Goal: Task Accomplishment & Management: Use online tool/utility

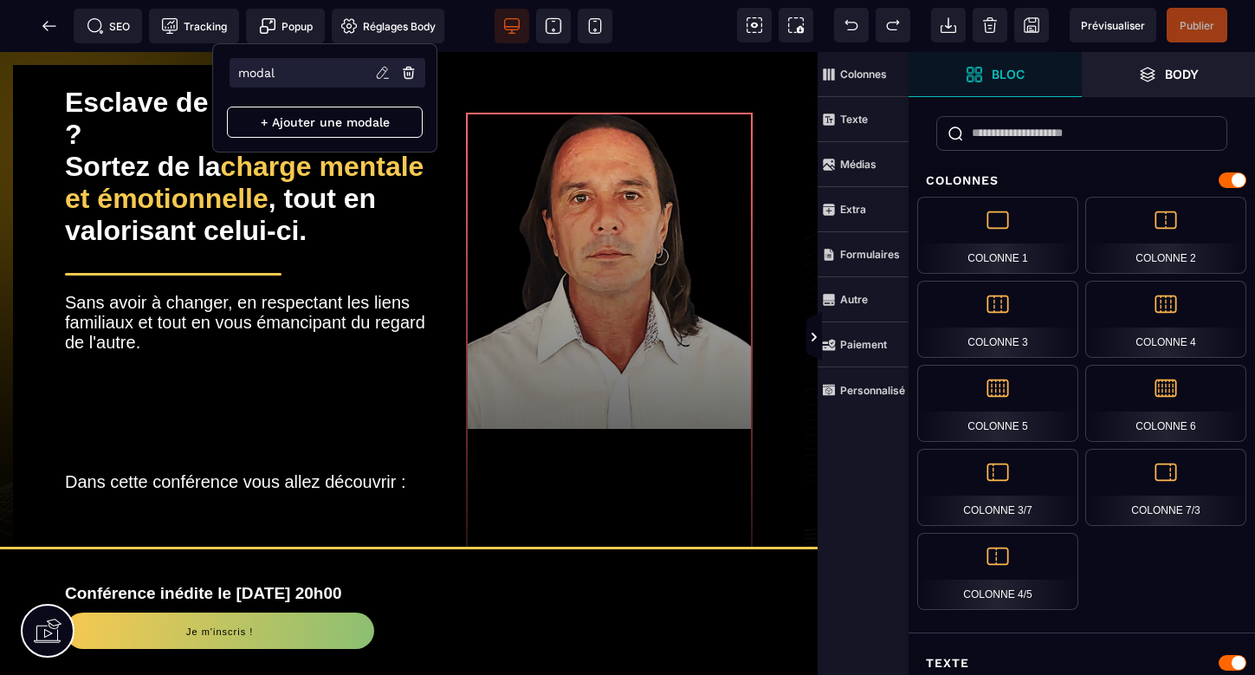
click at [257, 68] on p "modal" at bounding box center [256, 73] width 36 height 14
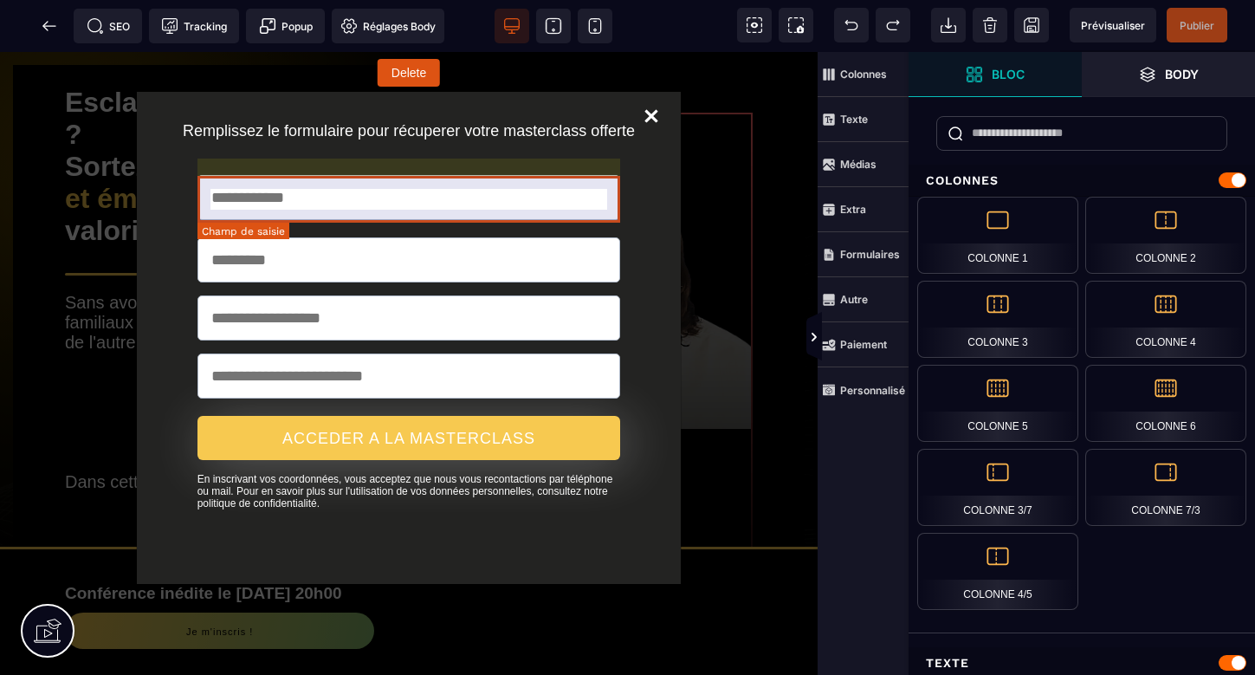
click at [544, 197] on input "text" at bounding box center [409, 197] width 424 height 45
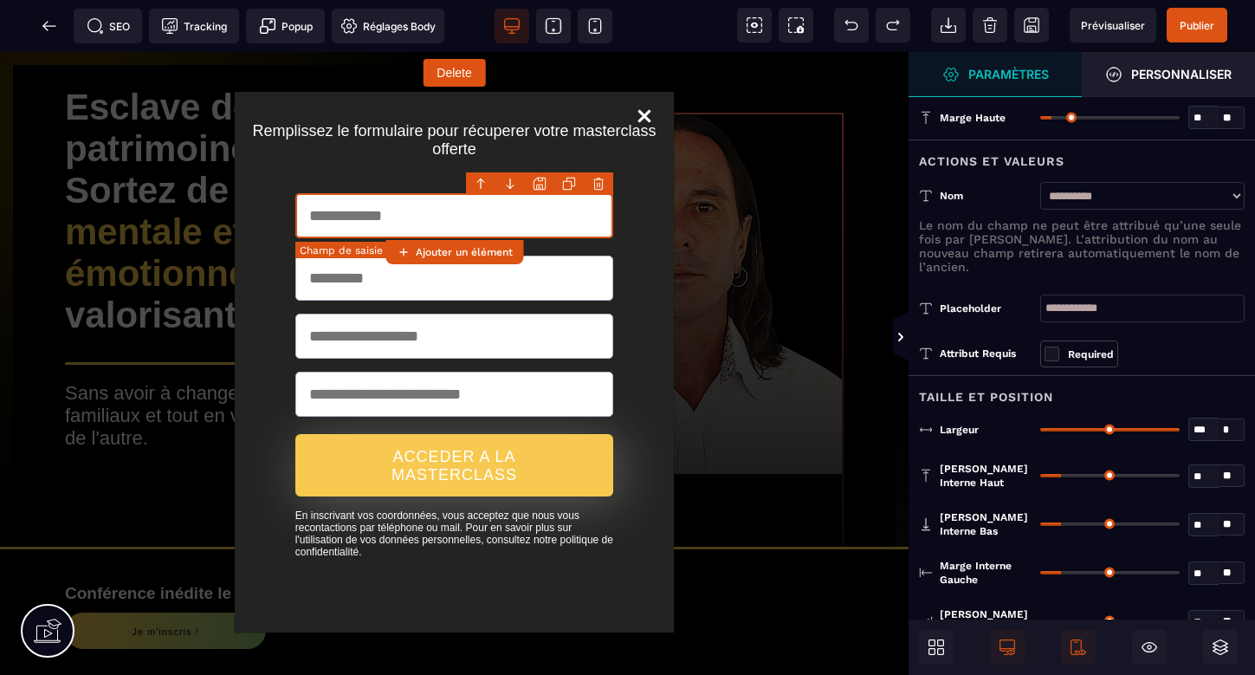
click at [489, 253] on strong "Ajouter un élément" at bounding box center [464, 252] width 97 height 12
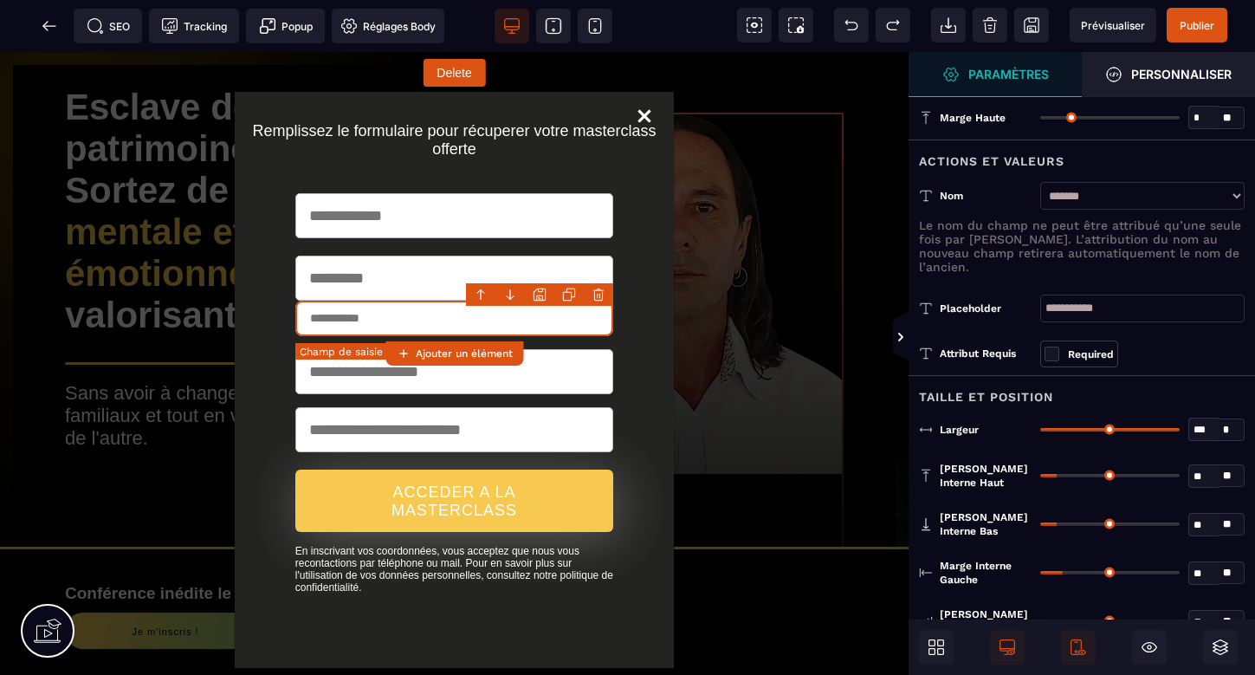
click at [572, 320] on input "text" at bounding box center [454, 319] width 319 height 36
select select "**********"
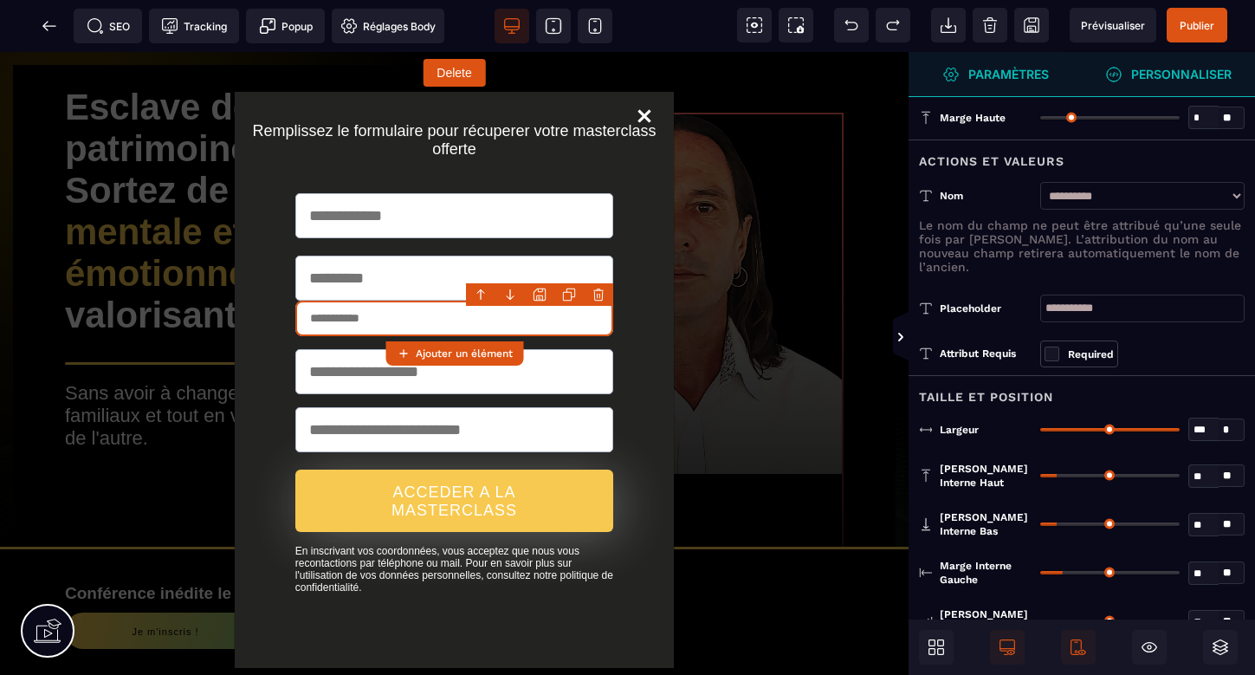
click at [1155, 71] on strong "Personnaliser" at bounding box center [1181, 74] width 100 height 13
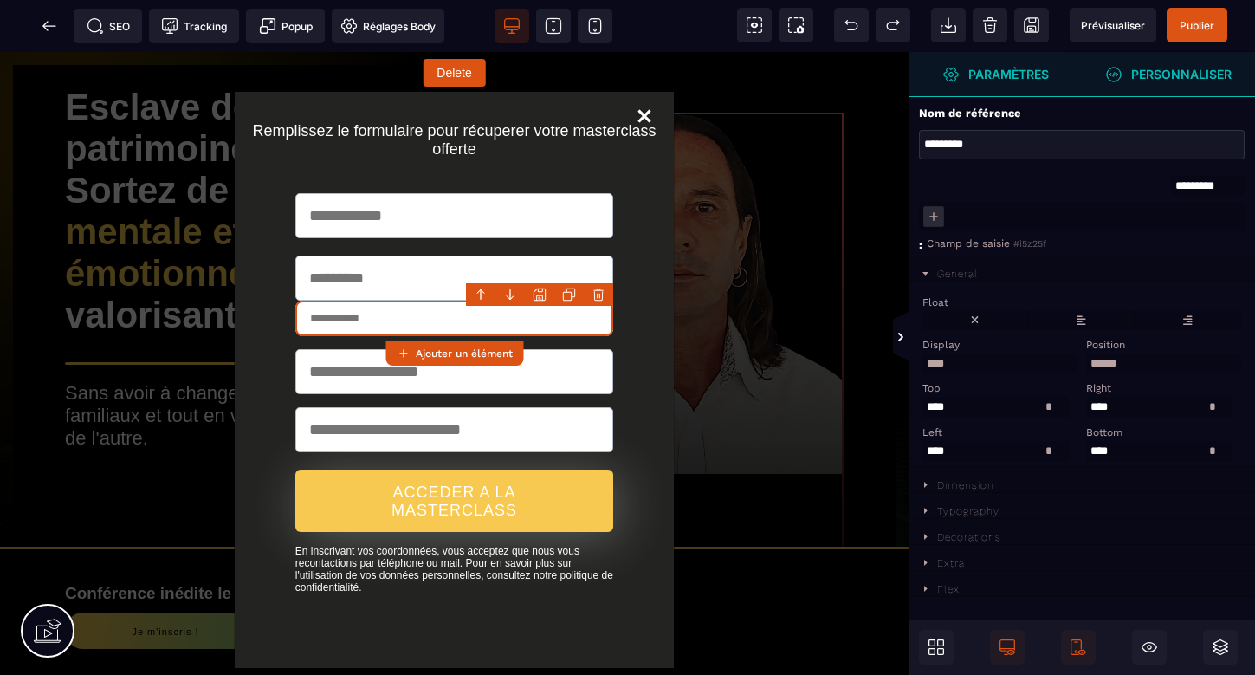
click at [1016, 74] on strong "Paramètres" at bounding box center [1008, 74] width 81 height 13
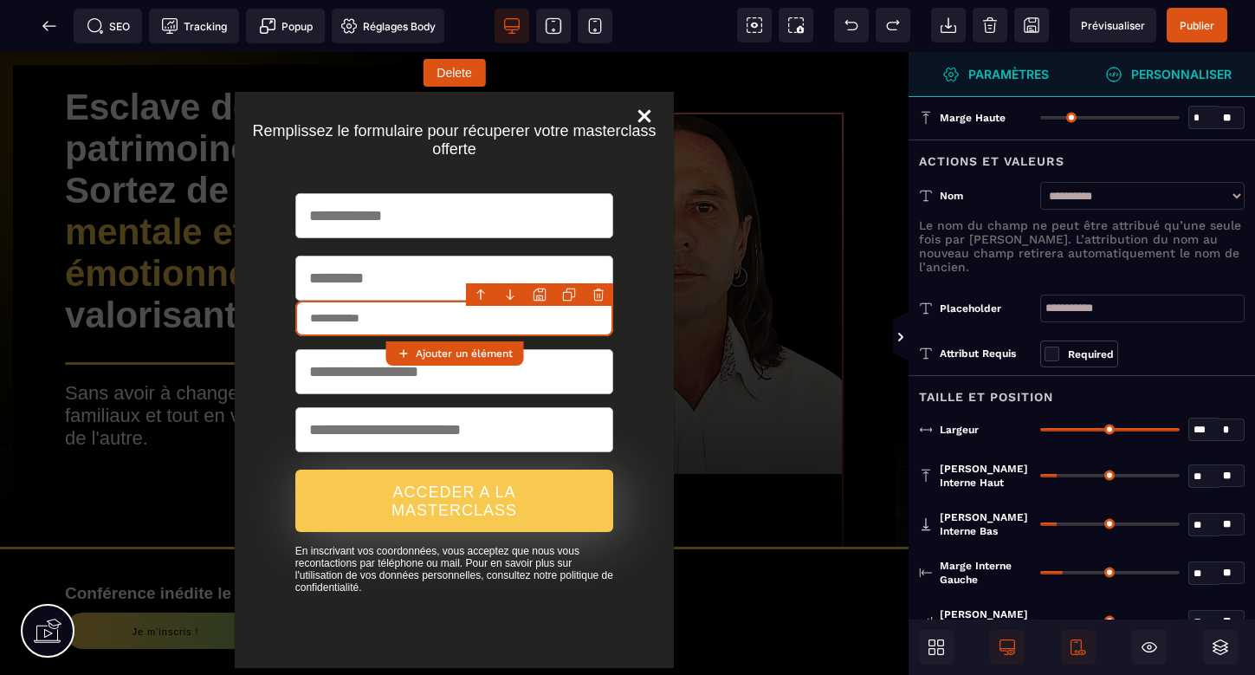
click at [1142, 77] on strong "Personnaliser" at bounding box center [1181, 74] width 100 height 13
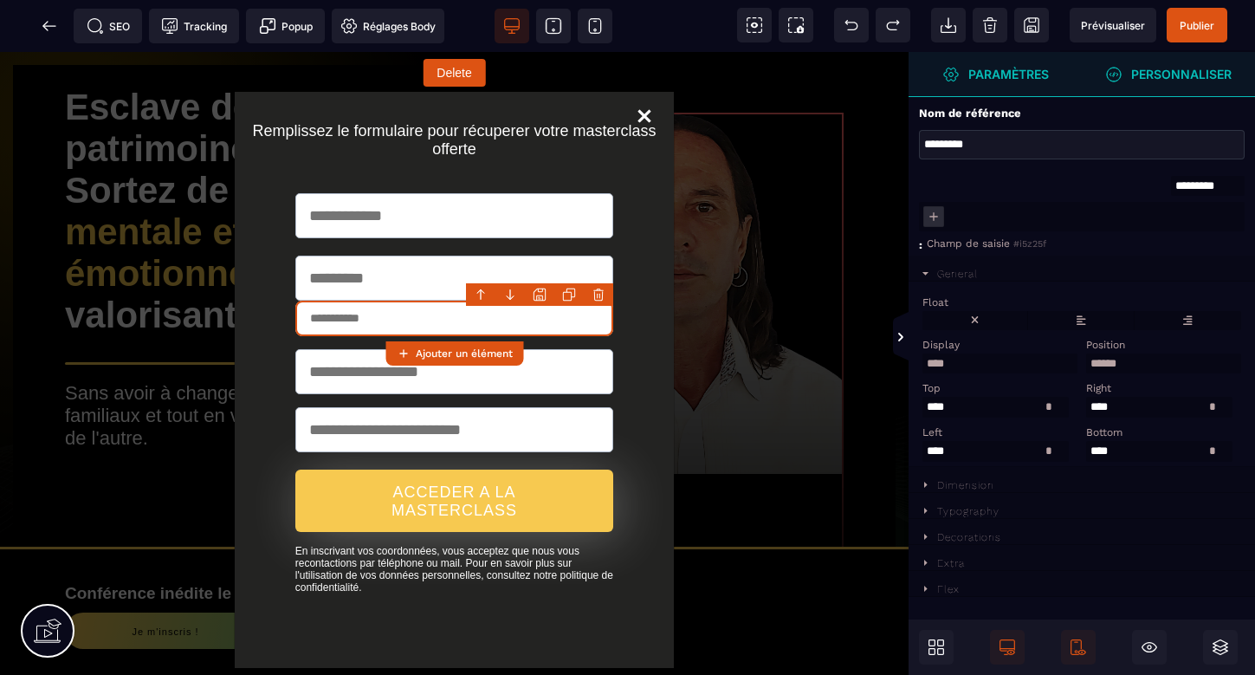
drag, startPoint x: 979, startPoint y: 197, endPoint x: 812, endPoint y: 143, distance: 175.0
click at [593, 326] on input "text" at bounding box center [454, 319] width 319 height 36
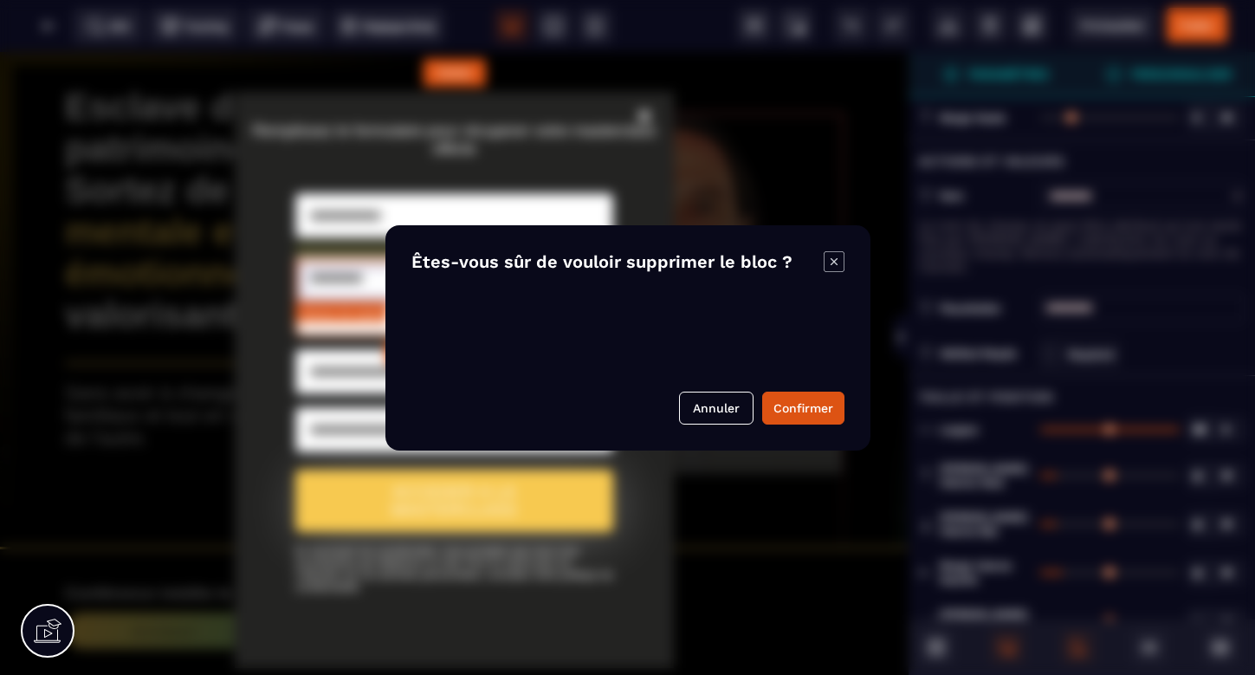
click at [598, 294] on body "B I U S A ******* Ajouter un élément" at bounding box center [627, 337] width 1255 height 675
click at [786, 399] on button "Confirmer" at bounding box center [803, 407] width 82 height 33
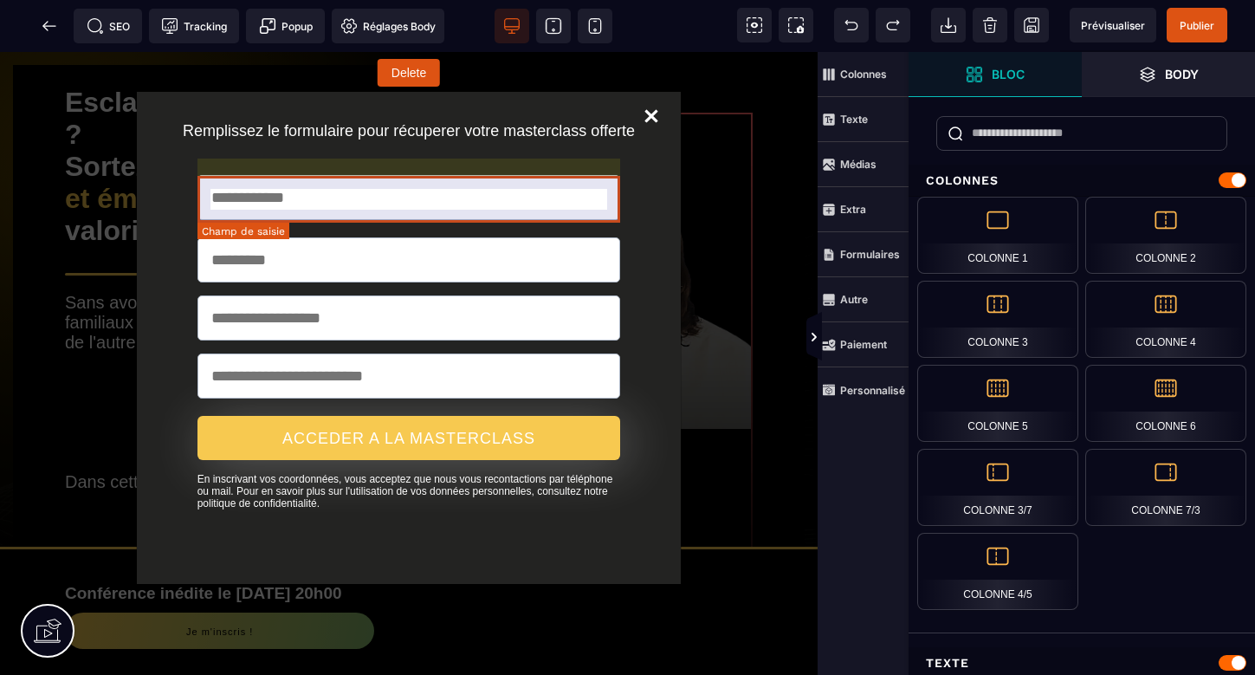
click at [321, 204] on input "text" at bounding box center [409, 197] width 424 height 45
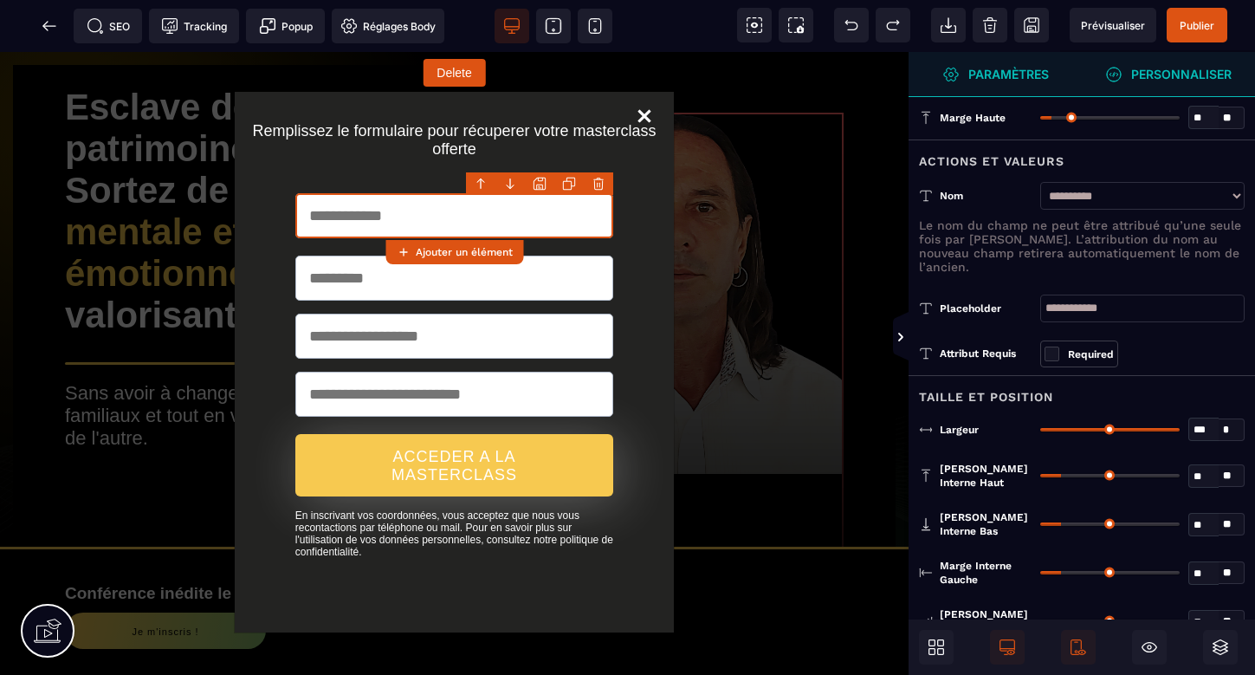
click at [1151, 76] on strong "Personnaliser" at bounding box center [1181, 74] width 100 height 13
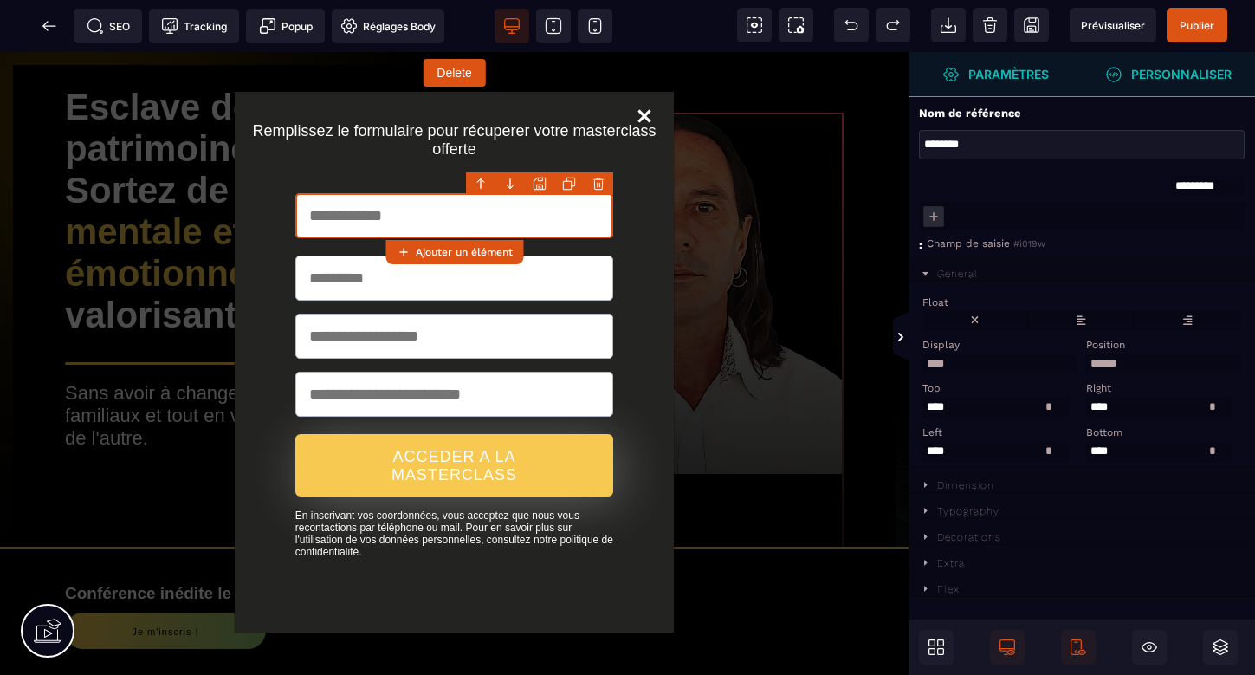
drag, startPoint x: 990, startPoint y: 197, endPoint x: 812, endPoint y: 147, distance: 184.3
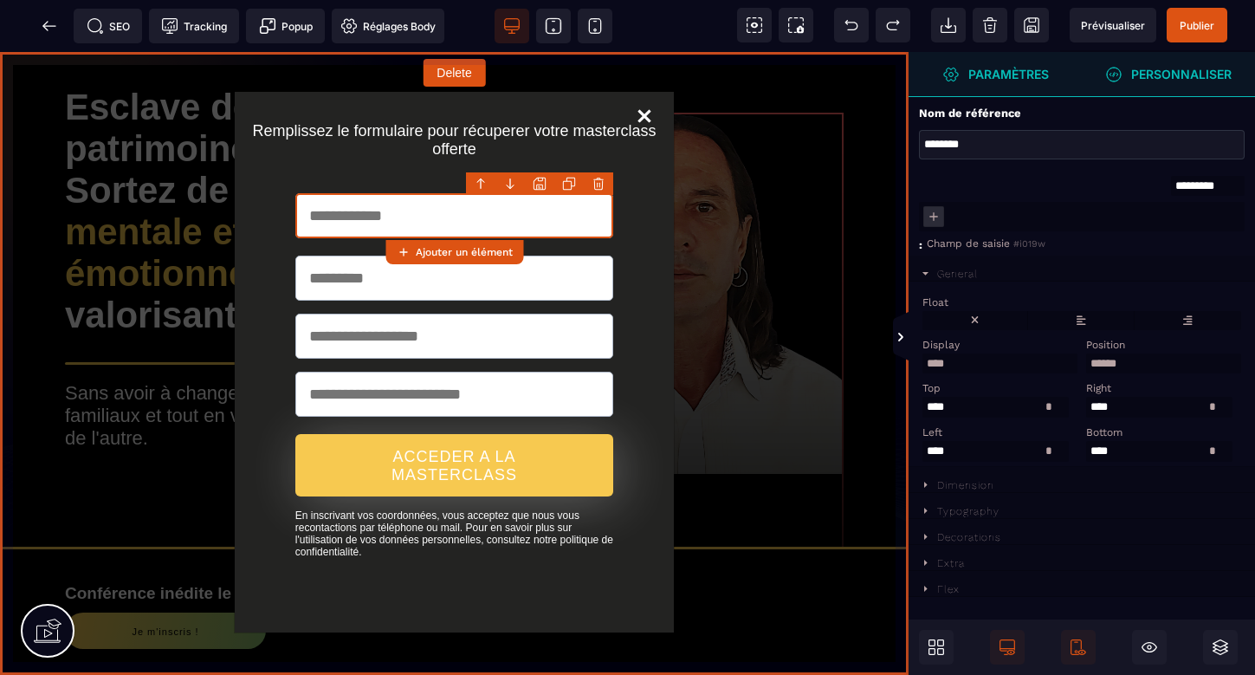
paste input "*"
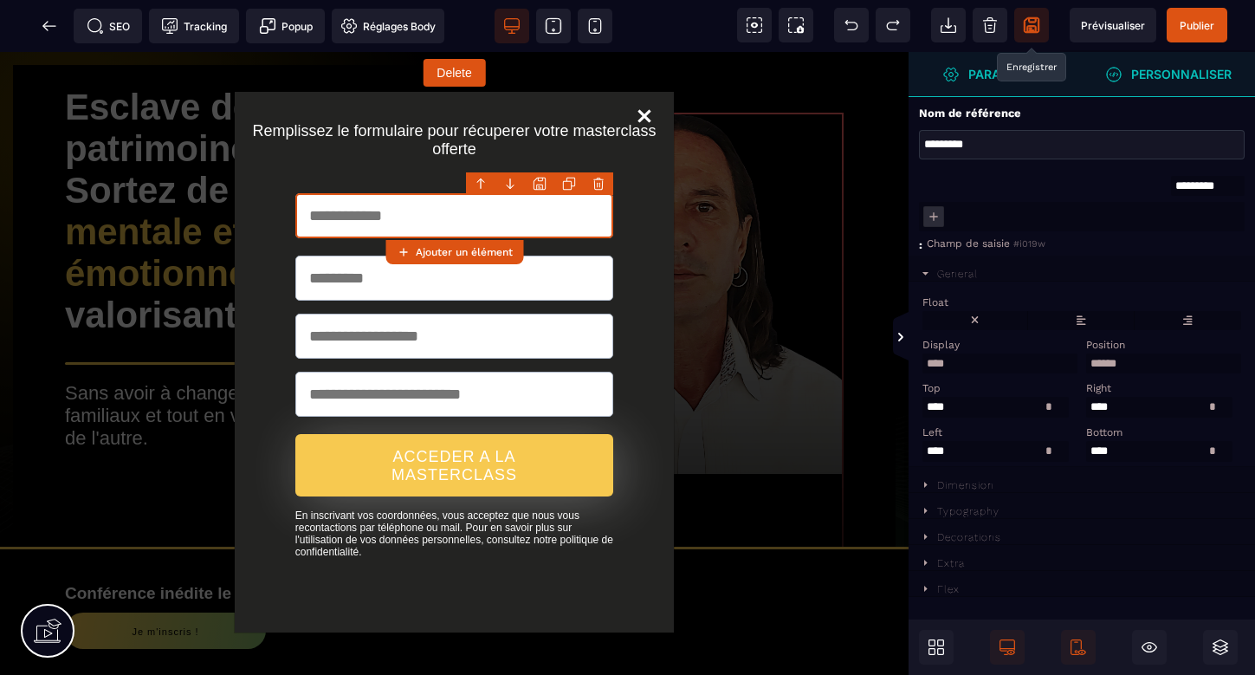
type input "*********"
click at [1032, 21] on icon at bounding box center [1031, 24] width 17 height 17
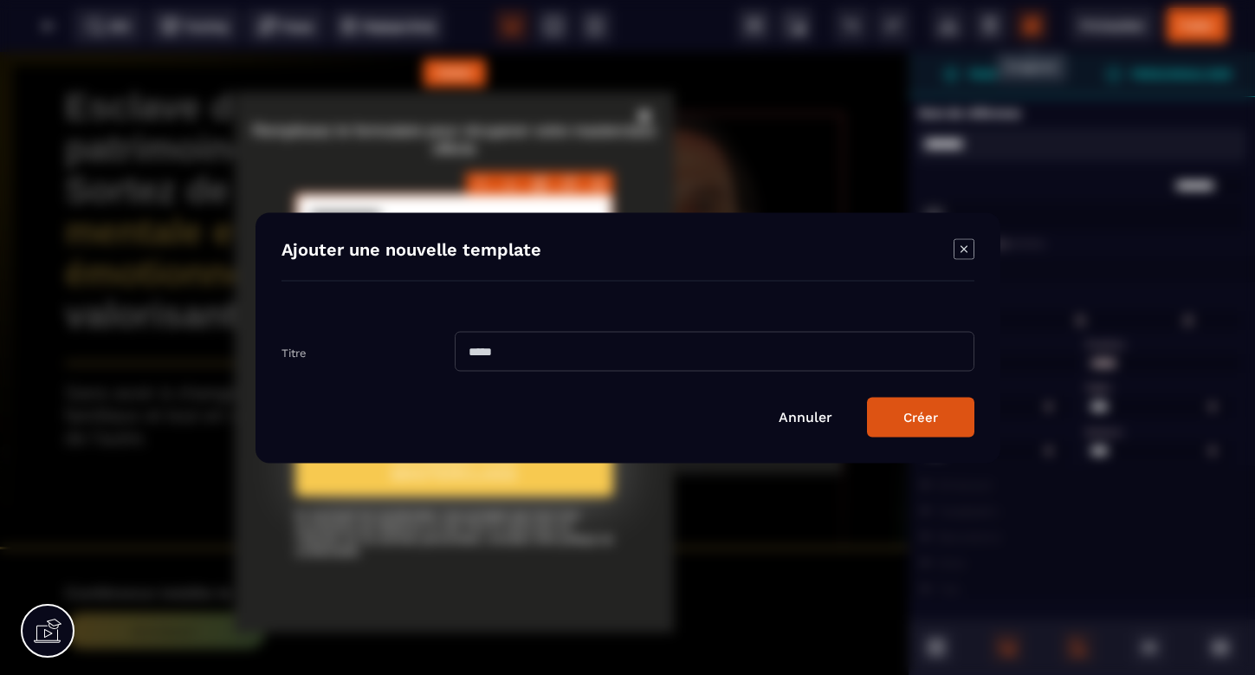
click at [958, 245] on icon "Modal window" at bounding box center [964, 248] width 21 height 21
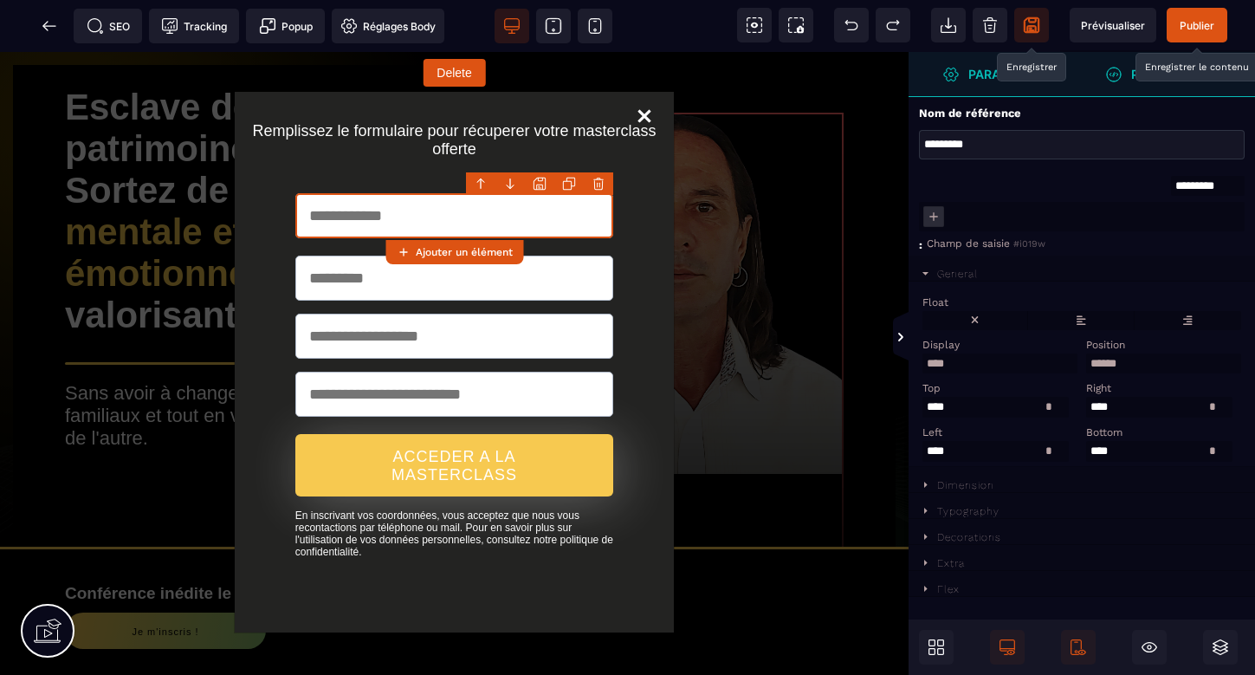
click at [1183, 30] on span "Publier" at bounding box center [1197, 25] width 35 height 13
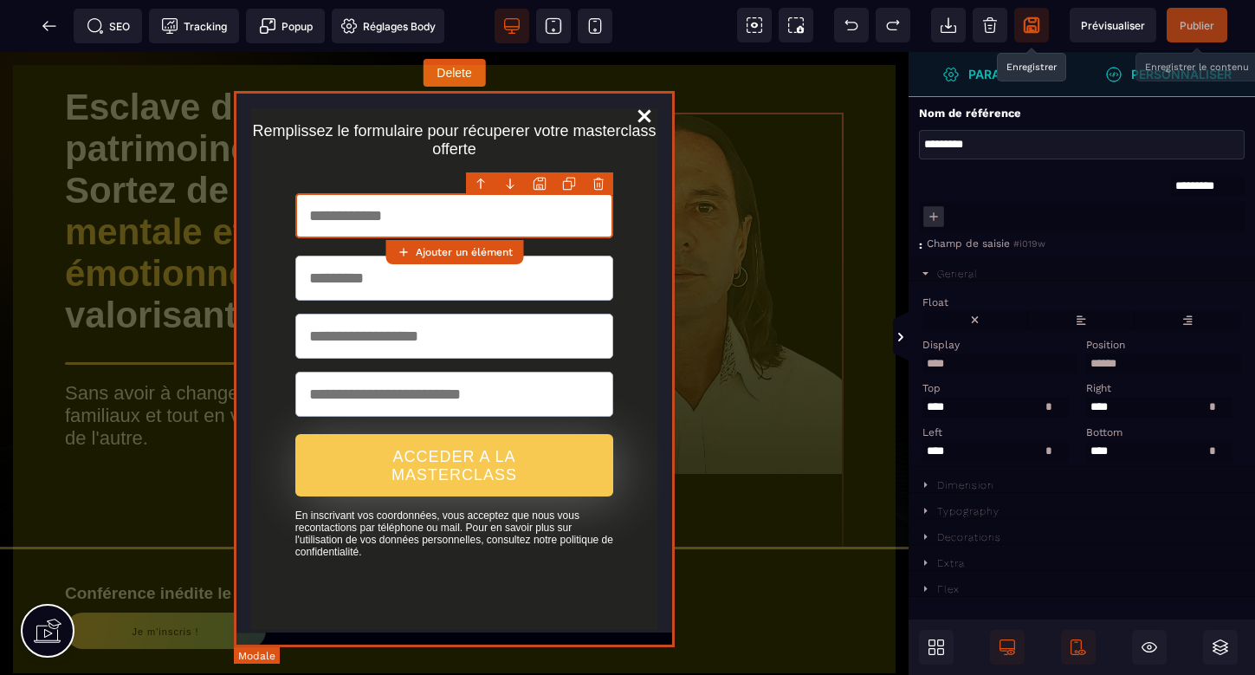
click at [663, 157] on div "Remplissez le formulaire pour récuperer votre masterclass offerte ACCEDER A LA …" at bounding box center [455, 362] width 442 height 542
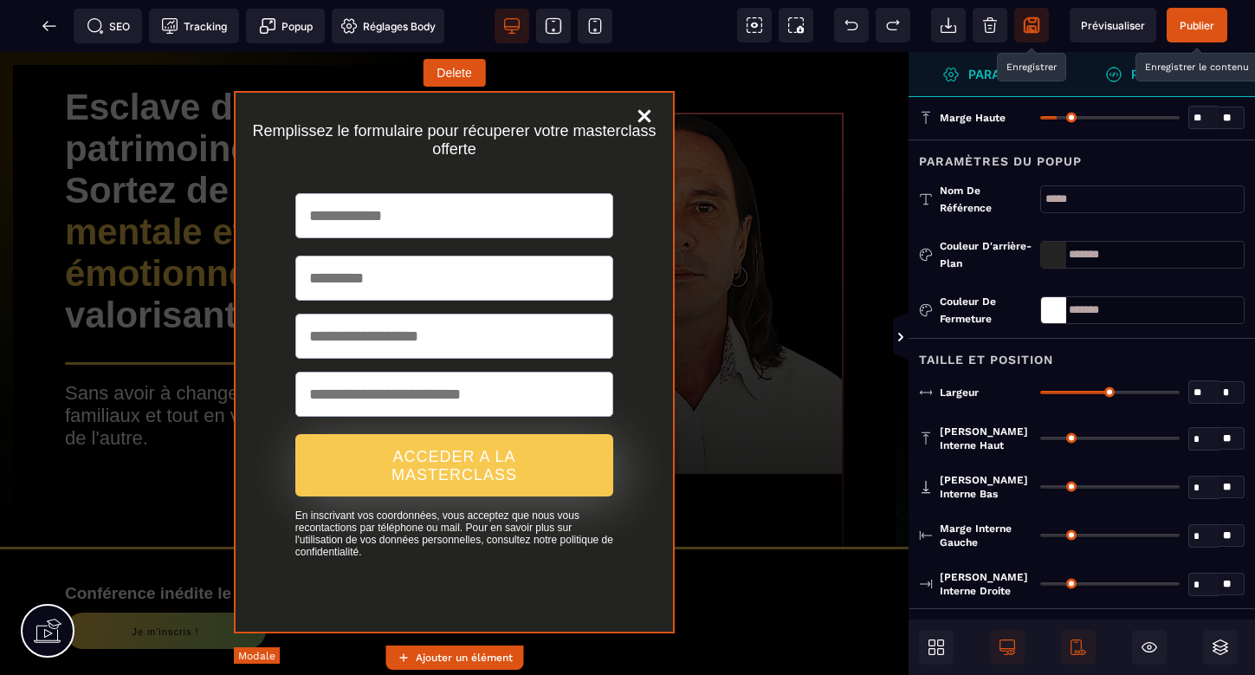
type input "*"
click at [646, 119] on link "Close" at bounding box center [644, 121] width 45 height 45
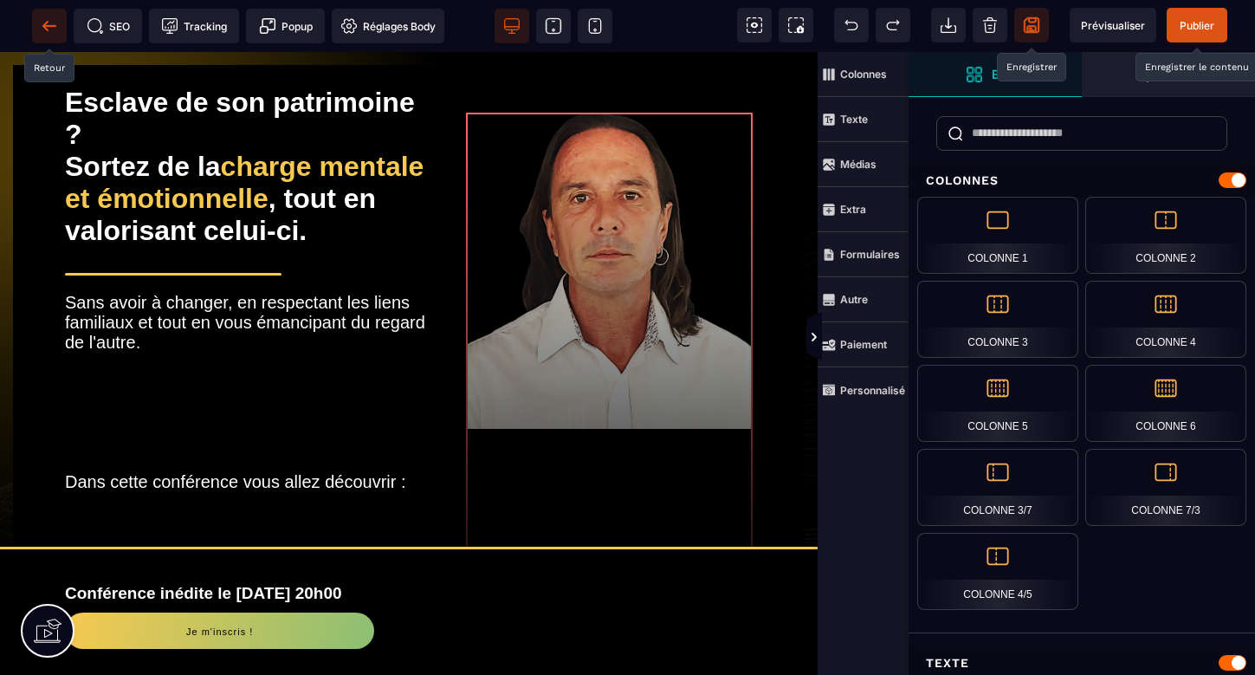
click at [47, 22] on icon at bounding box center [44, 26] width 5 height 10
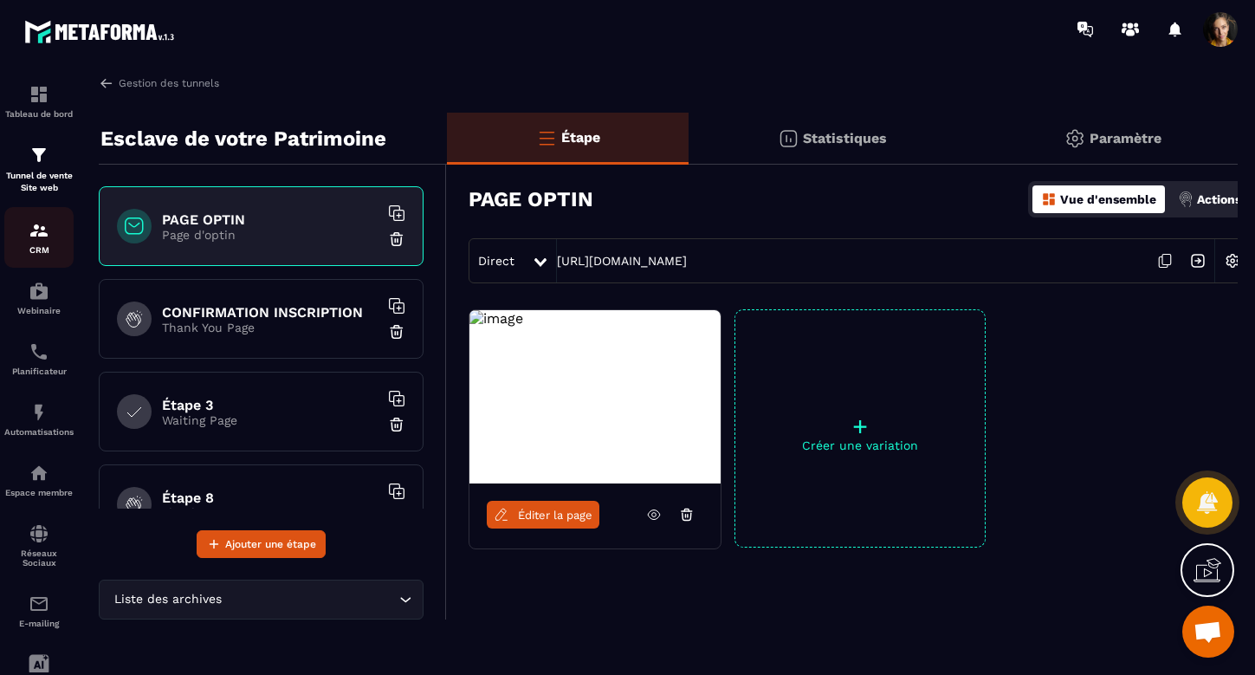
click at [32, 236] on img at bounding box center [39, 230] width 21 height 21
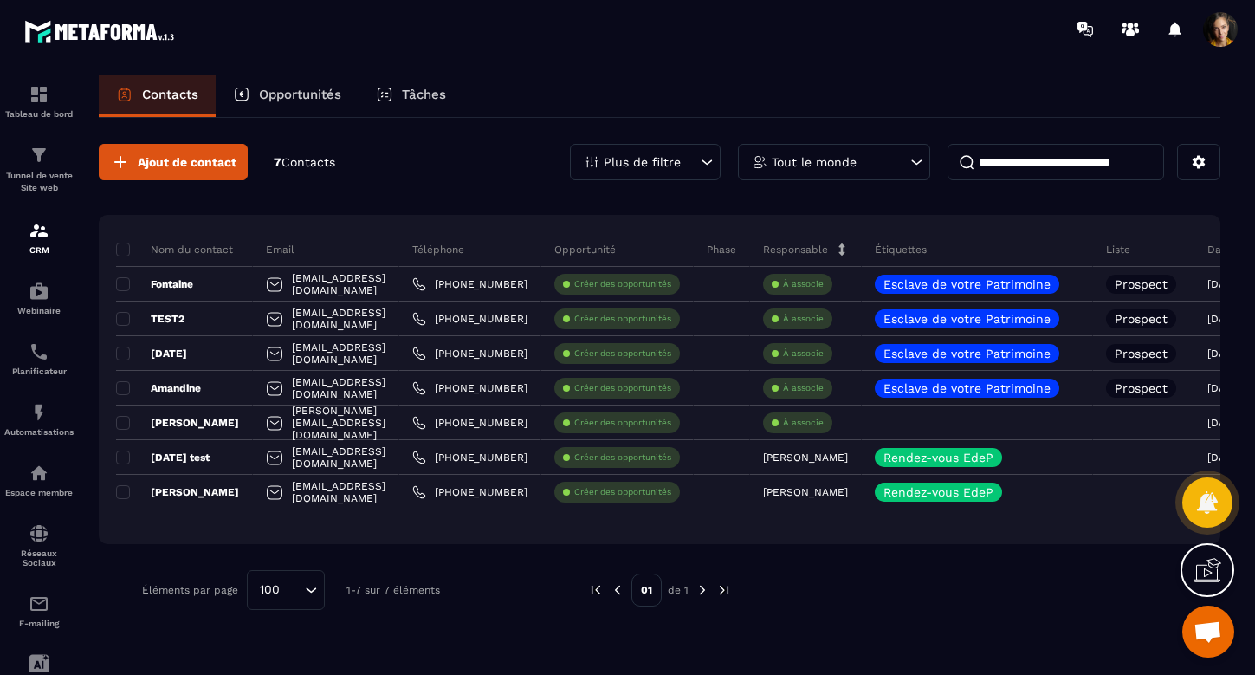
click at [997, 171] on input at bounding box center [1056, 162] width 217 height 36
click at [469, 167] on div "Ajout de contact 7 Contacts Plus de filtre Tout le monde" at bounding box center [660, 162] width 1122 height 36
click at [39, 169] on div "Tunnel de vente Site web" at bounding box center [38, 169] width 69 height 49
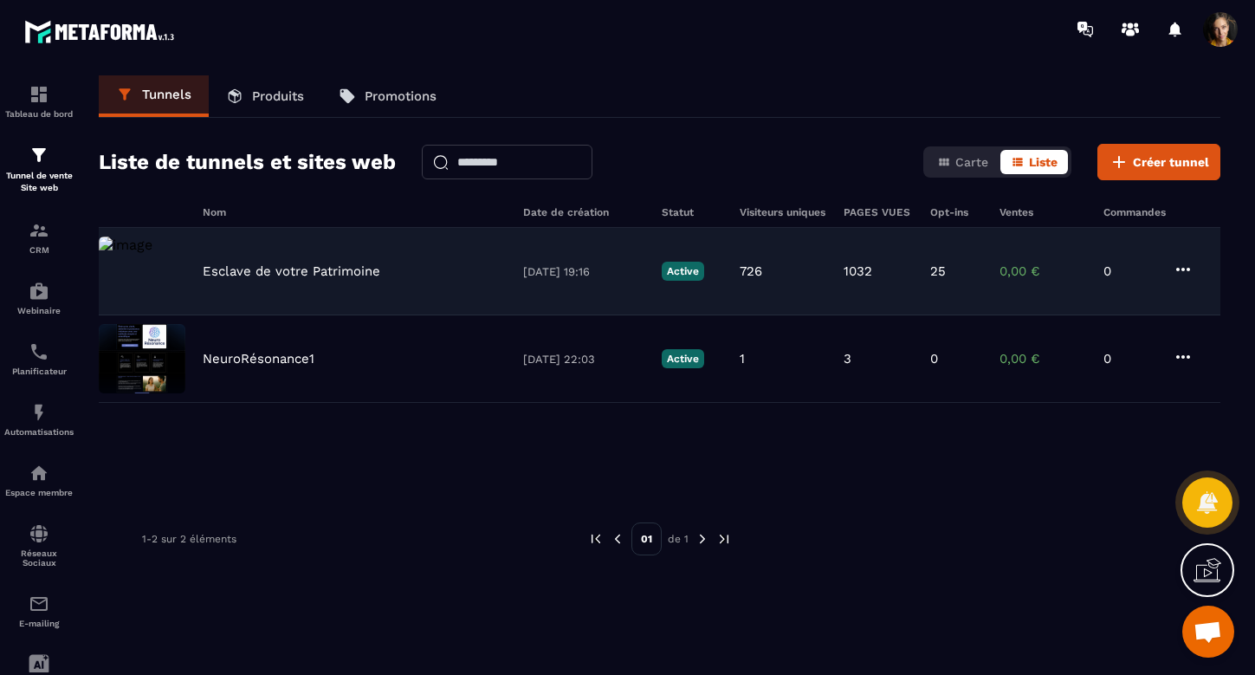
click at [293, 270] on p "Esclave de votre Patrimoine" at bounding box center [292, 271] width 178 height 16
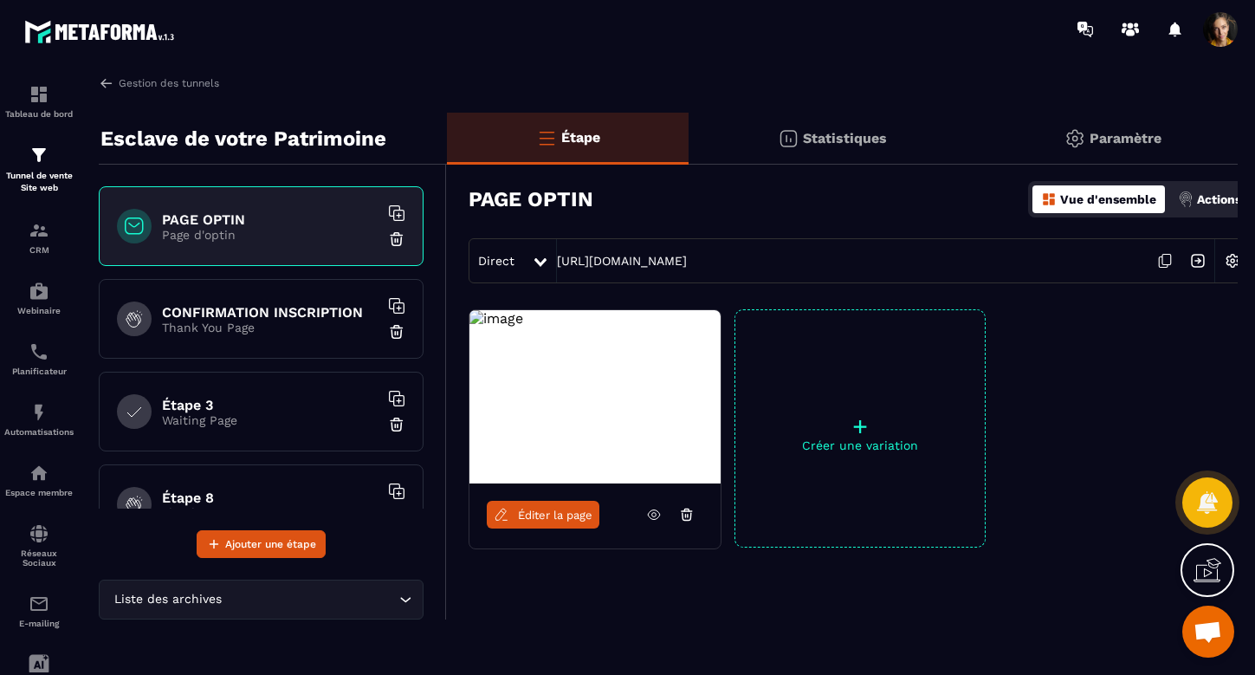
click at [560, 507] on link "Éditer la page" at bounding box center [543, 515] width 113 height 28
